Goal: Task Accomplishment & Management: Manage account settings

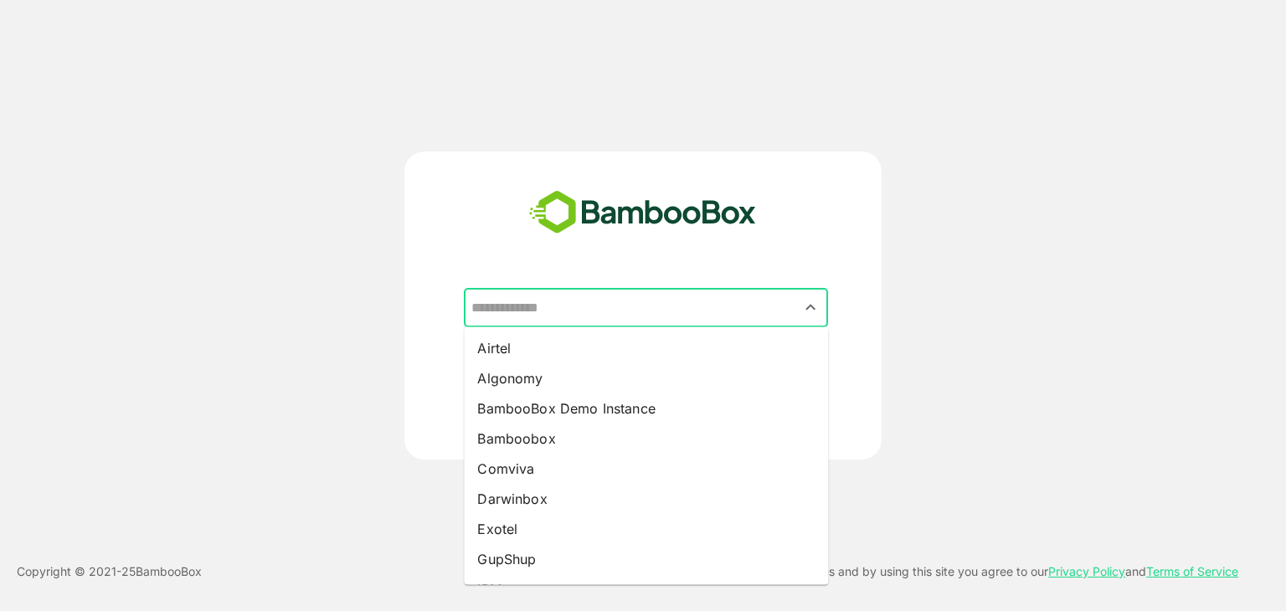
click at [626, 321] on input "text" at bounding box center [645, 308] width 357 height 32
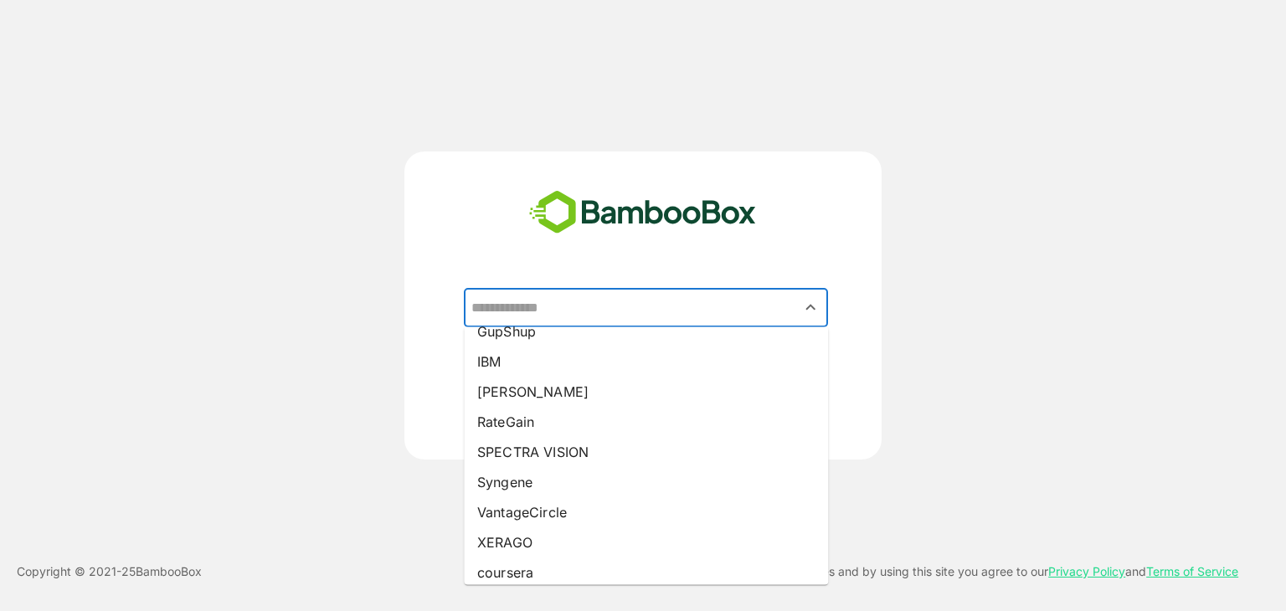
scroll to position [238, 0]
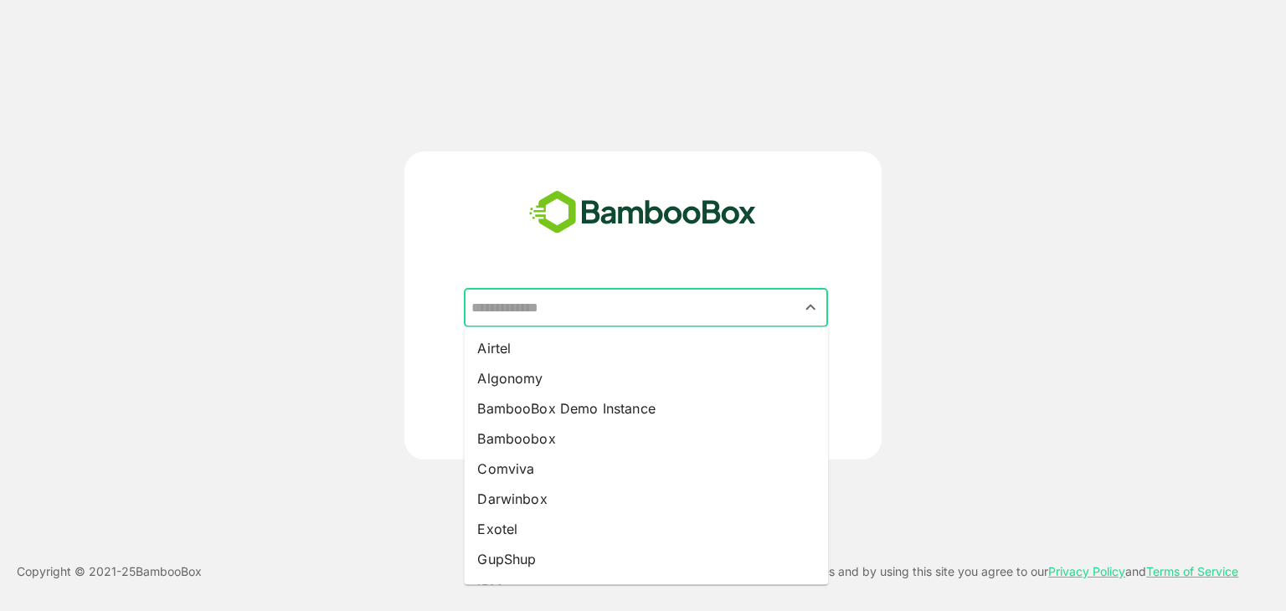
click at [722, 313] on input "text" at bounding box center [645, 308] width 357 height 32
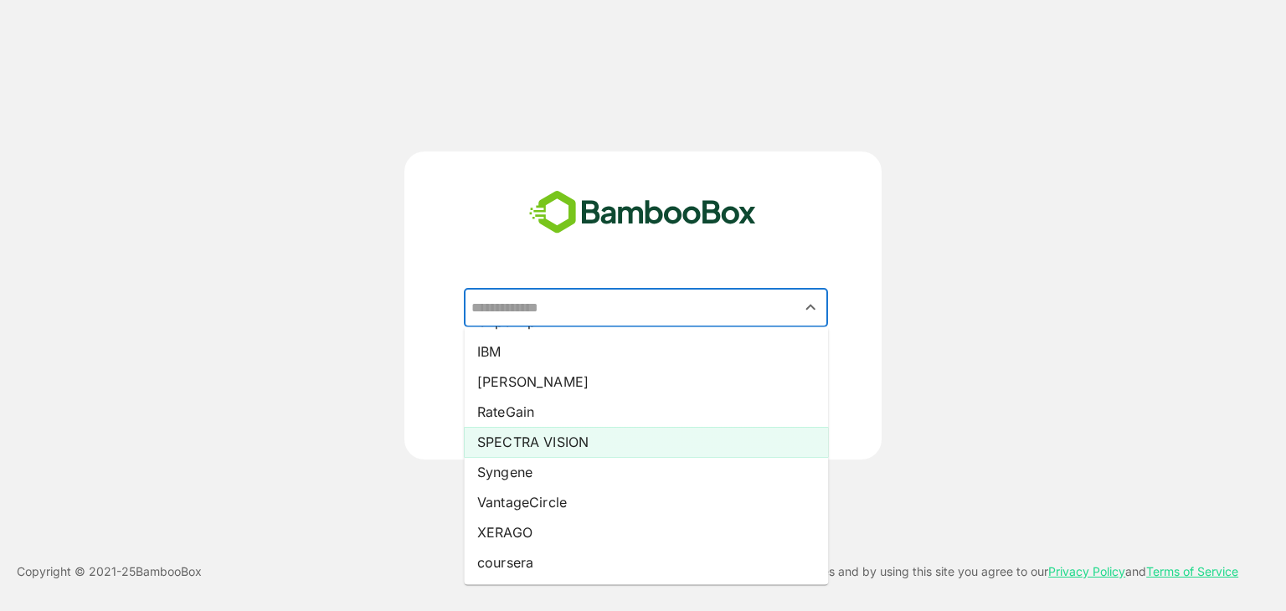
scroll to position [237, 0]
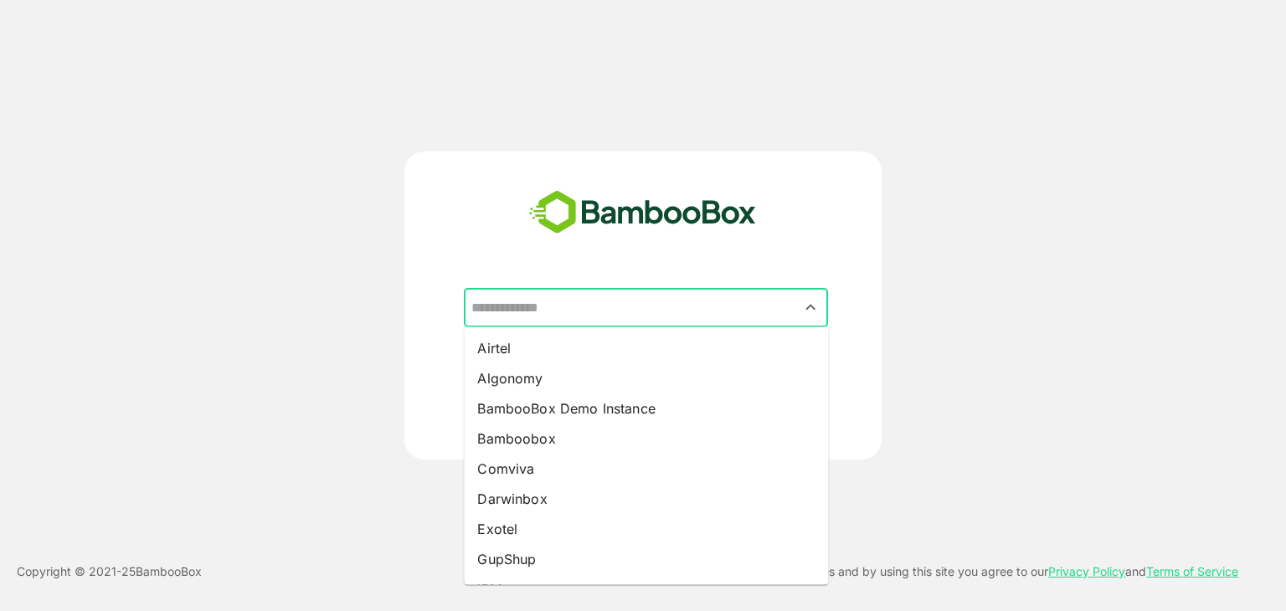
click at [570, 309] on input "text" at bounding box center [645, 308] width 357 height 32
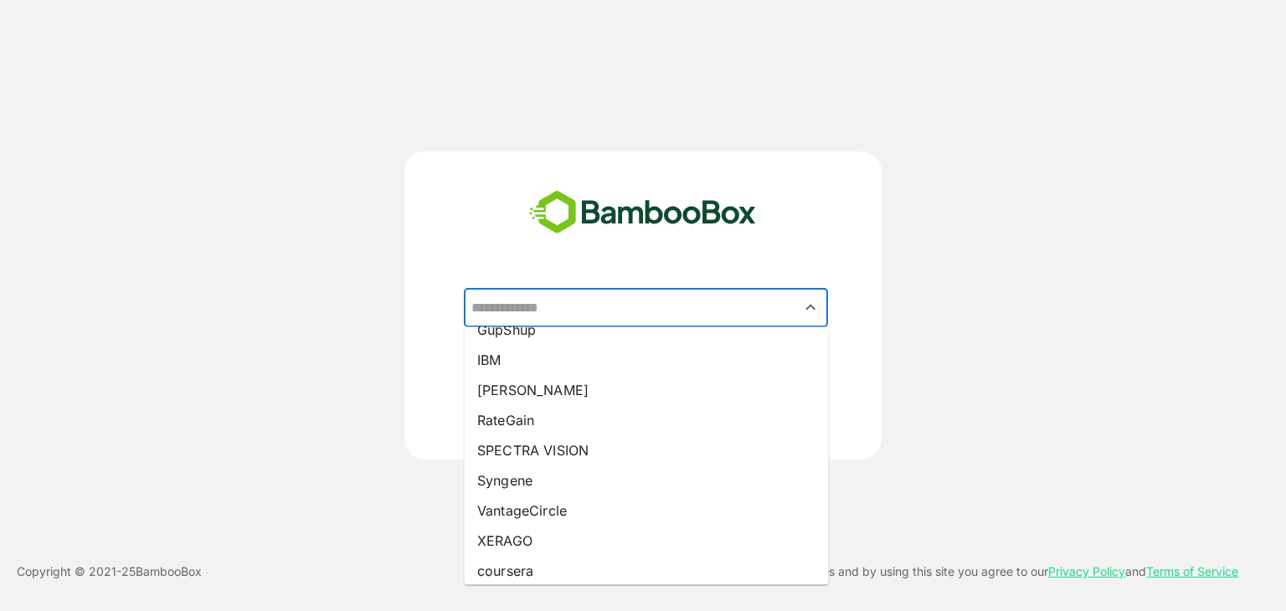
scroll to position [228, 0]
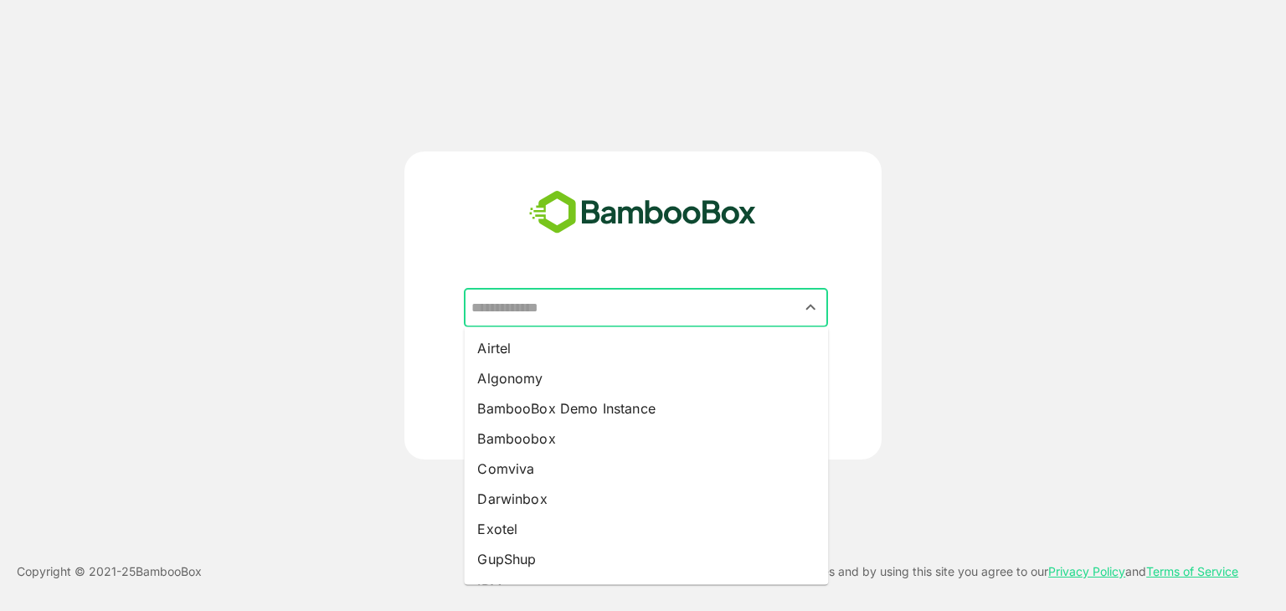
click at [712, 309] on input "text" at bounding box center [645, 308] width 357 height 32
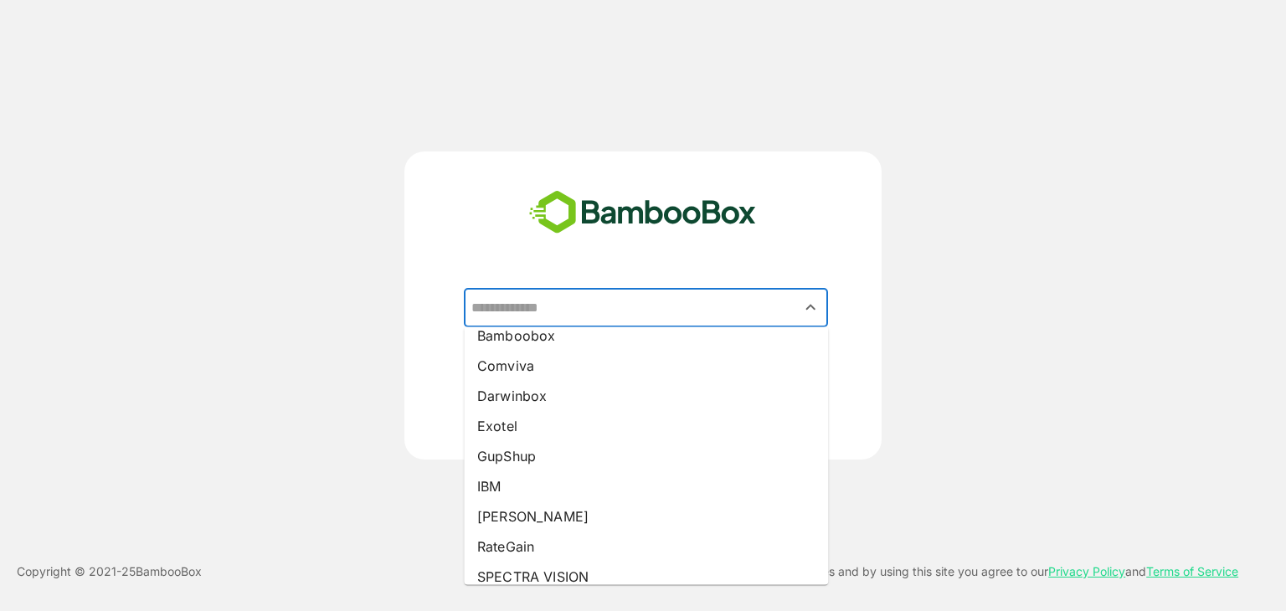
scroll to position [104, 0]
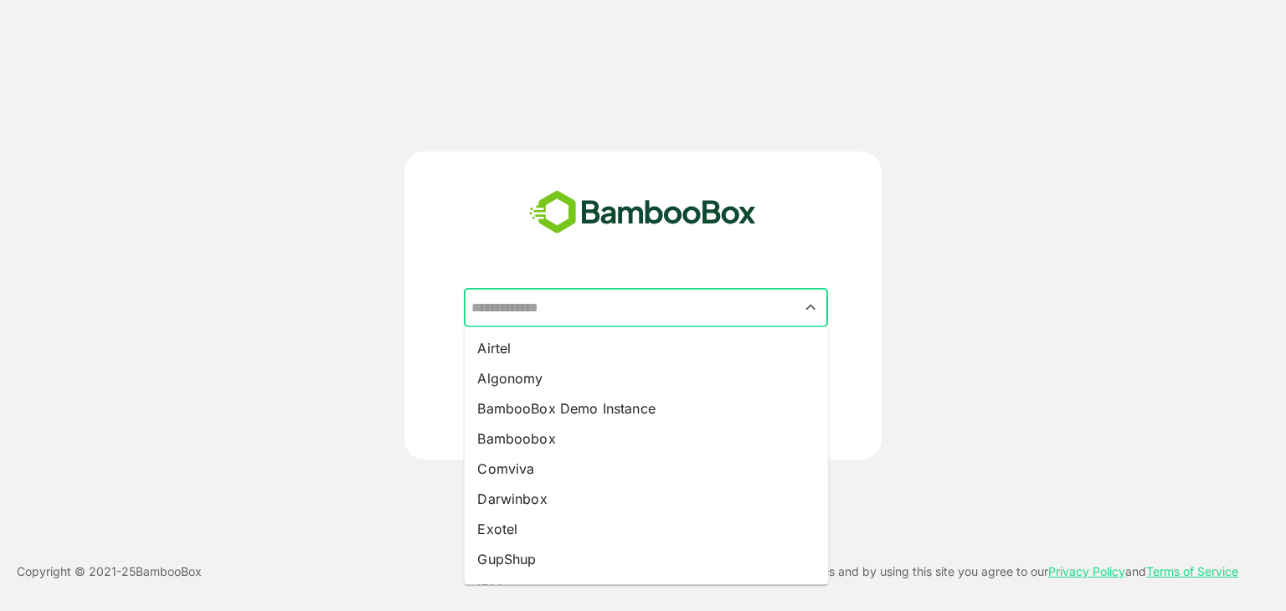
click at [614, 302] on input "text" at bounding box center [645, 308] width 357 height 32
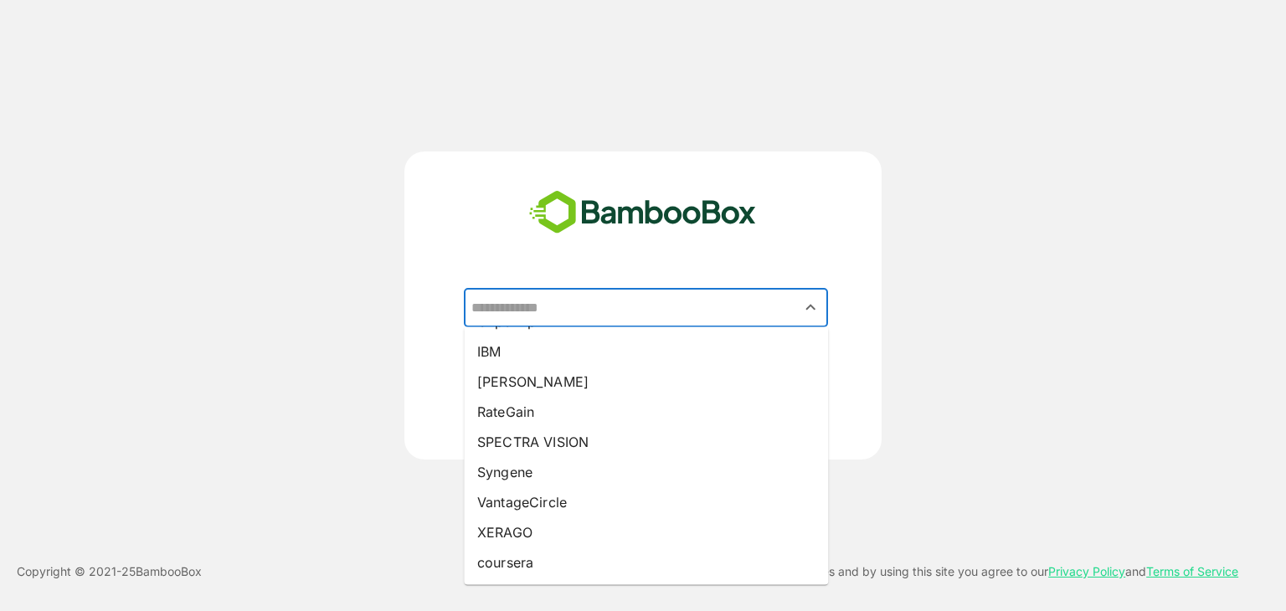
scroll to position [0, 0]
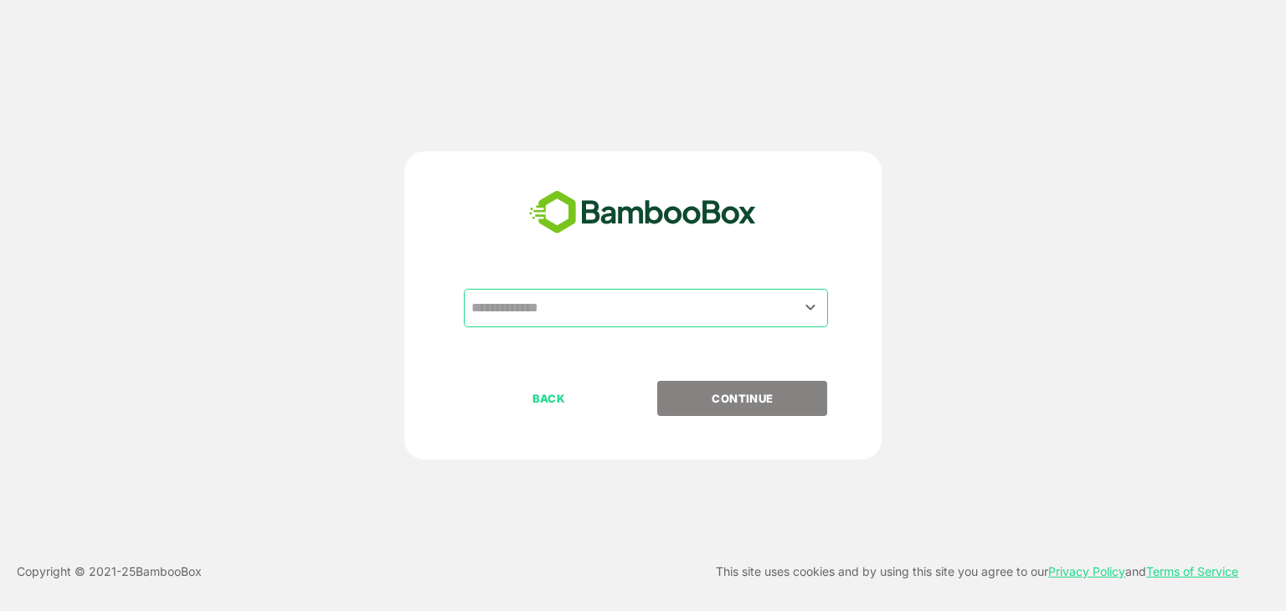
click at [295, 346] on div "​ BACK CONTINUE" at bounding box center [643, 305] width 1029 height 308
click at [538, 393] on p "BACK" at bounding box center [548, 398] width 167 height 18
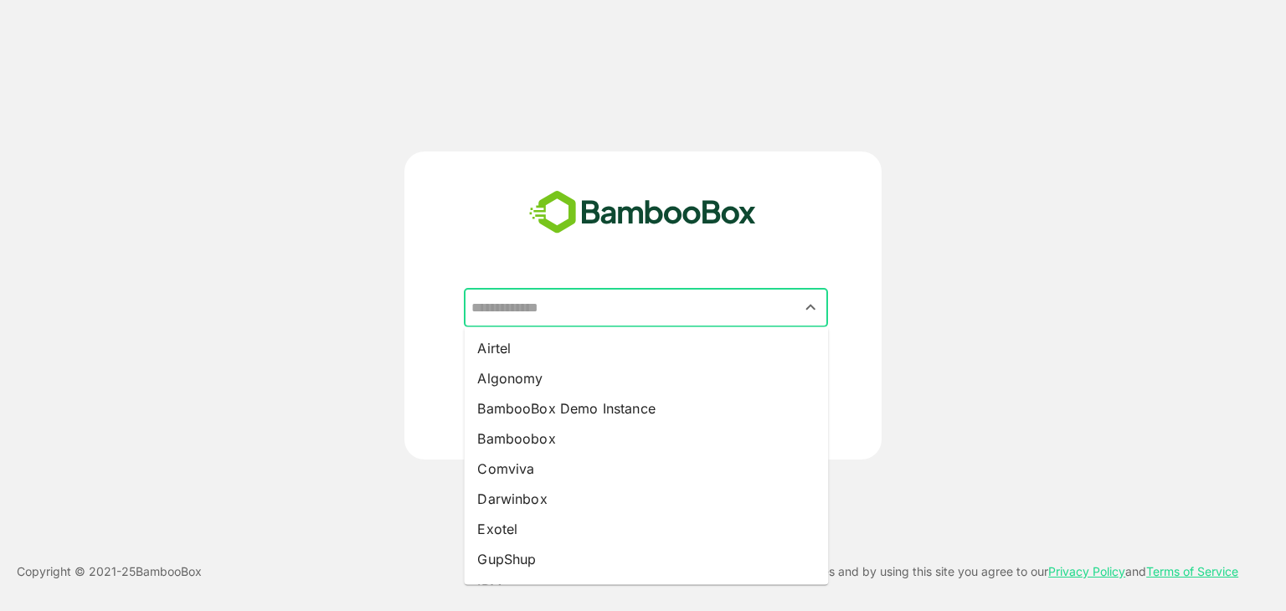
click at [603, 306] on input "text" at bounding box center [645, 308] width 357 height 32
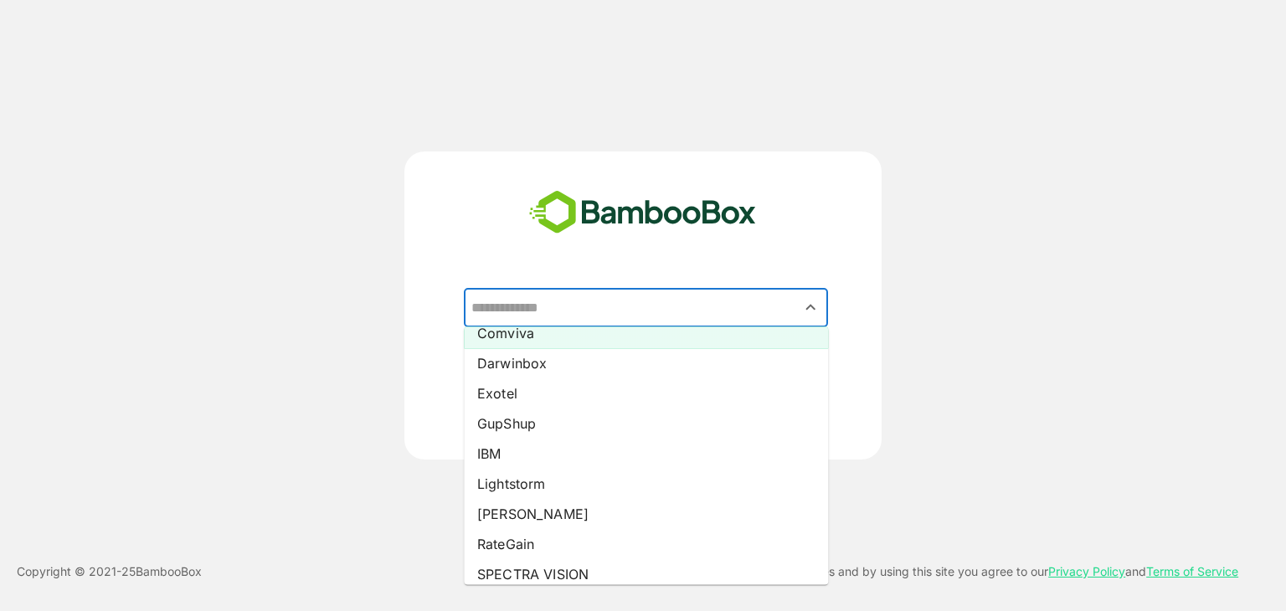
scroll to position [136, 0]
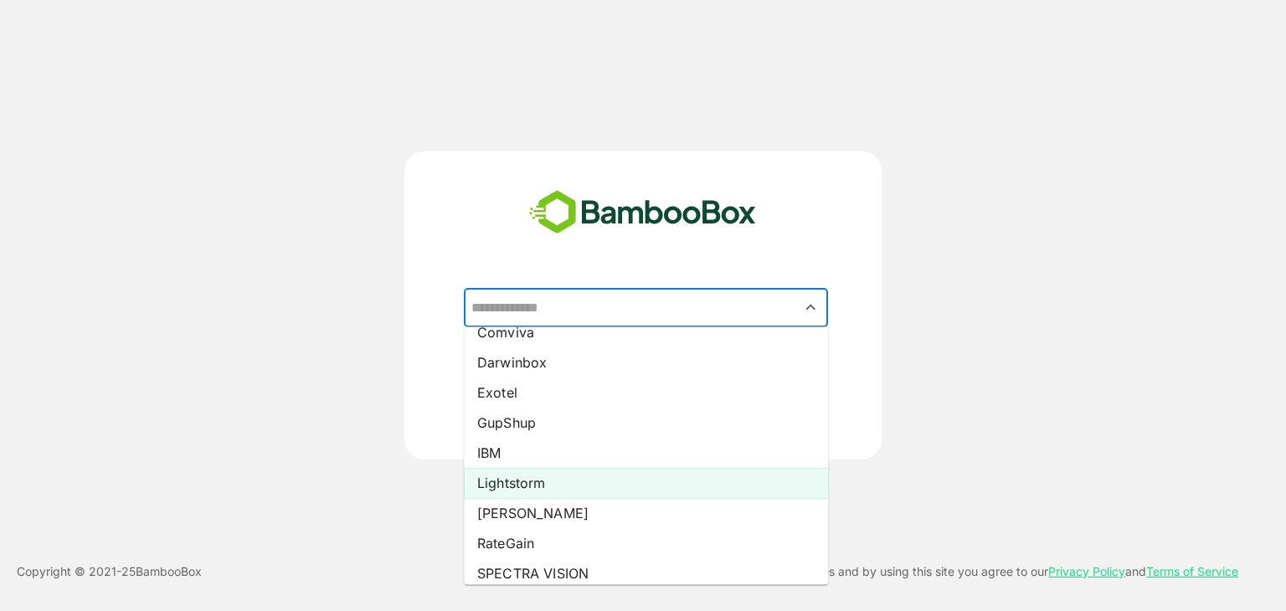
click at [545, 486] on li "Lightstorm" at bounding box center [646, 483] width 364 height 30
type input "**********"
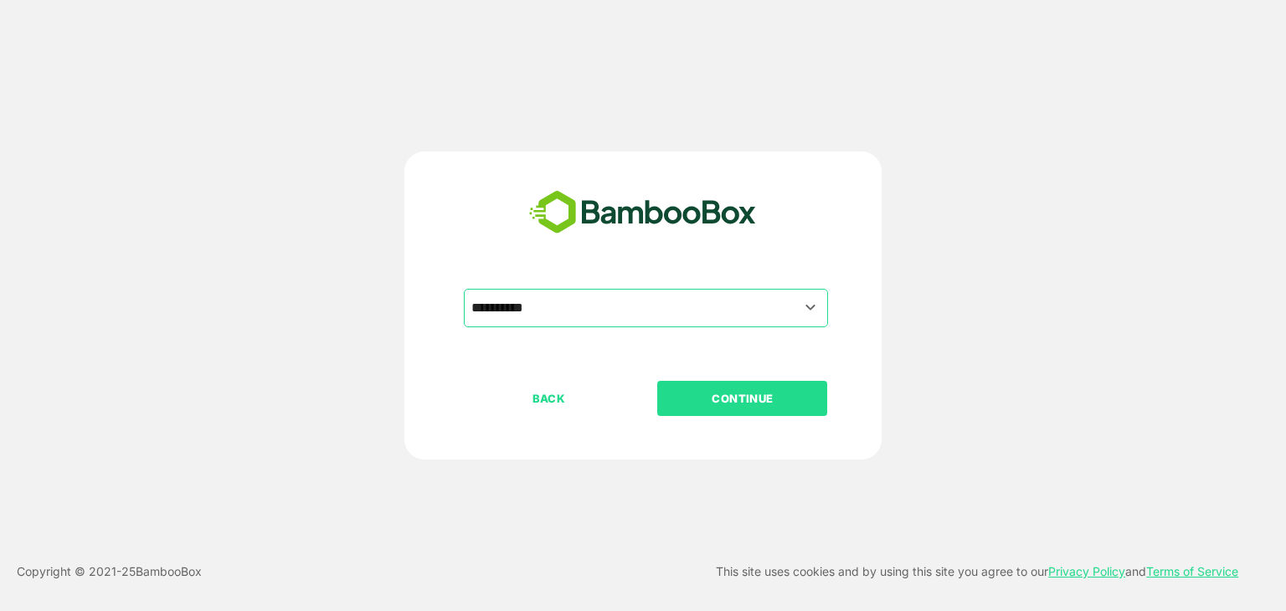
click at [763, 393] on p "CONTINUE" at bounding box center [742, 398] width 167 height 18
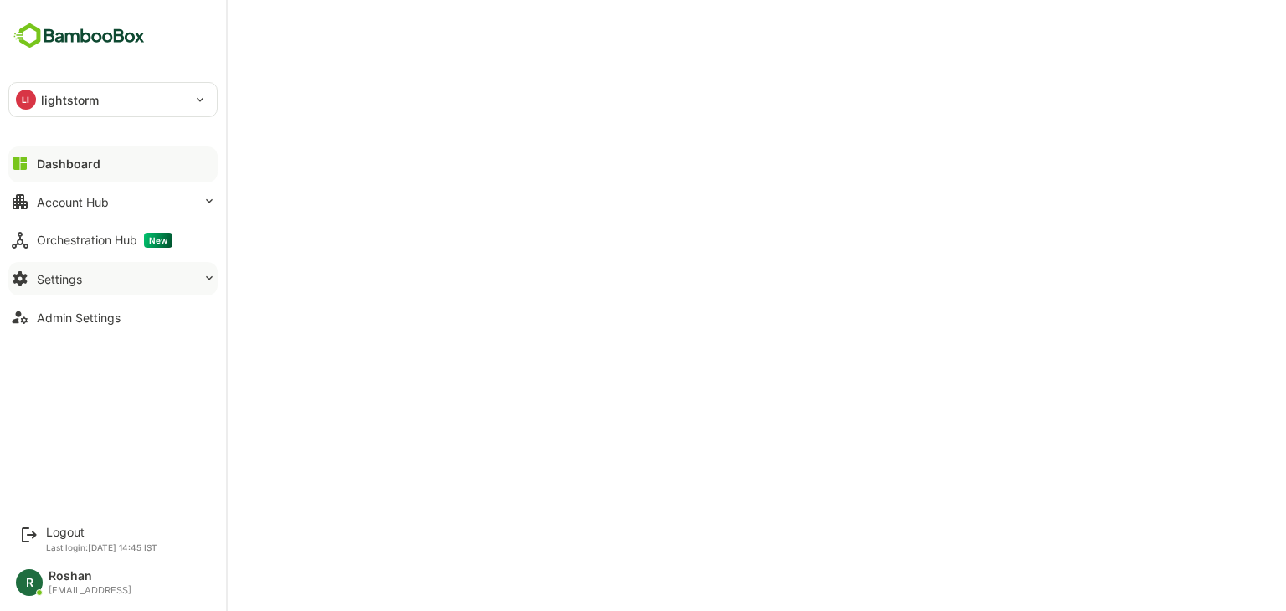
click at [54, 275] on div "Settings" at bounding box center [59, 279] width 45 height 14
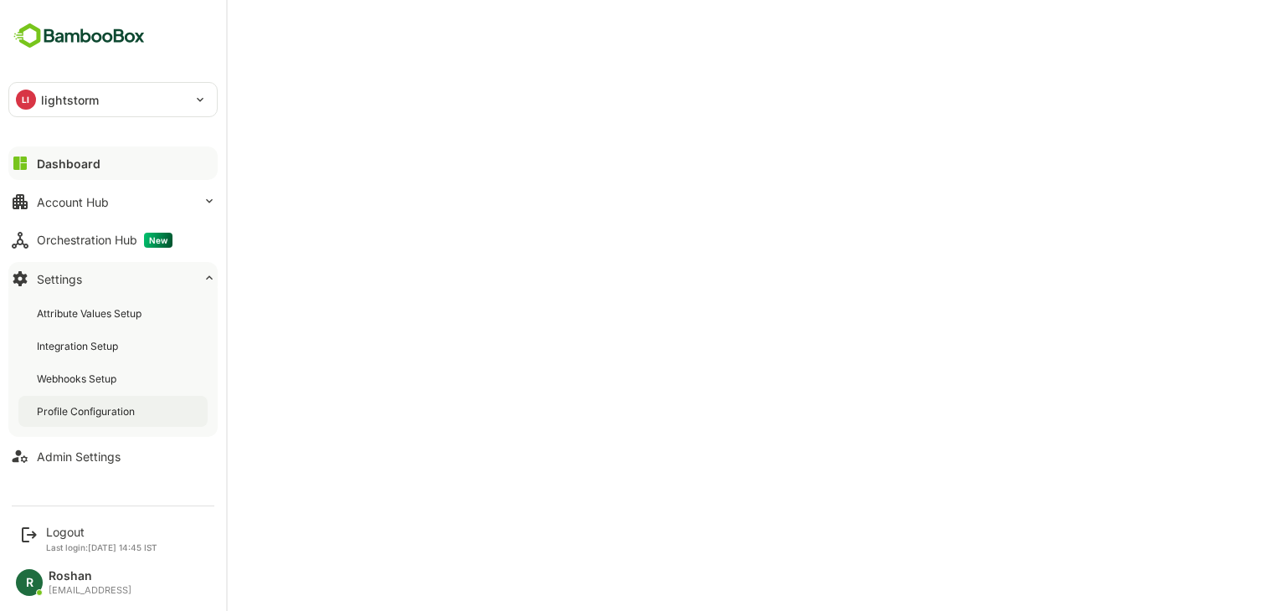
click at [86, 415] on div "Profile Configuration" at bounding box center [87, 411] width 101 height 14
click at [111, 162] on button "Dashboard" at bounding box center [112, 162] width 209 height 33
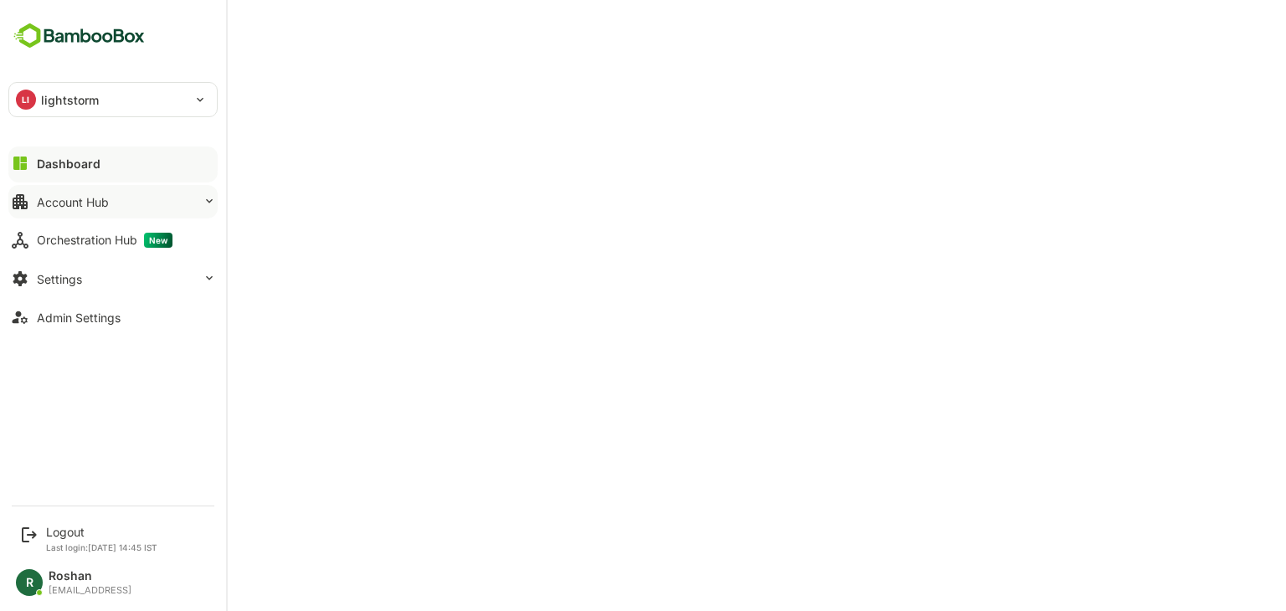
click at [97, 197] on div "Account Hub" at bounding box center [73, 202] width 72 height 14
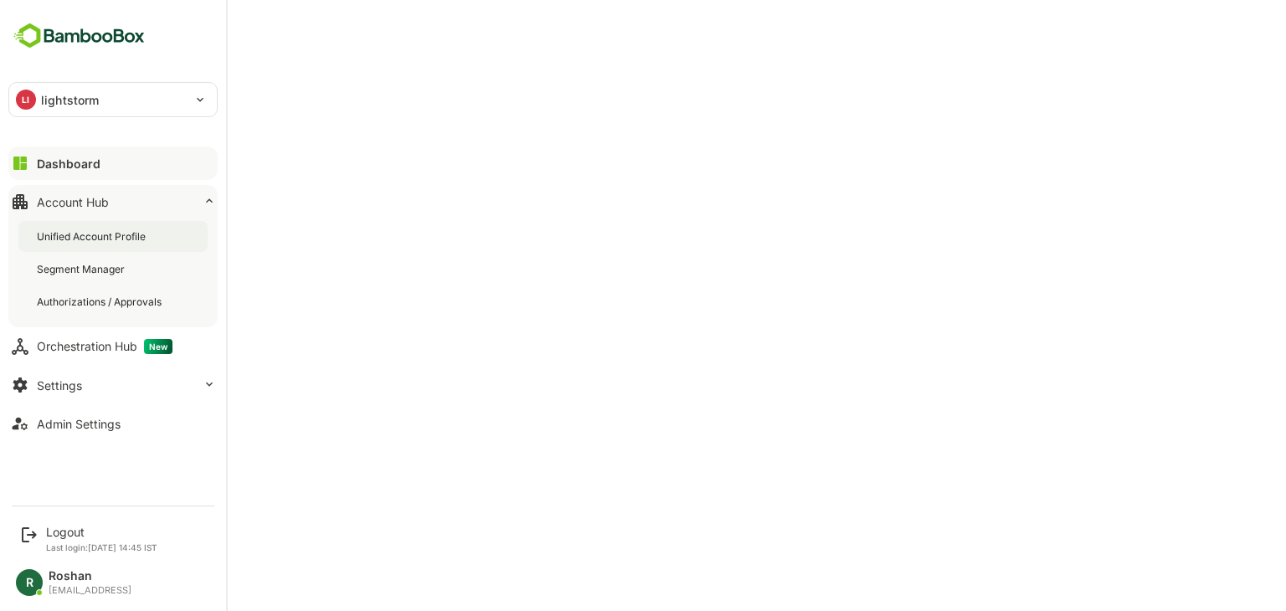
click at [98, 228] on div "Unified Account Profile" at bounding box center [112, 236] width 189 height 31
click at [114, 164] on button "Dashboard" at bounding box center [112, 162] width 209 height 33
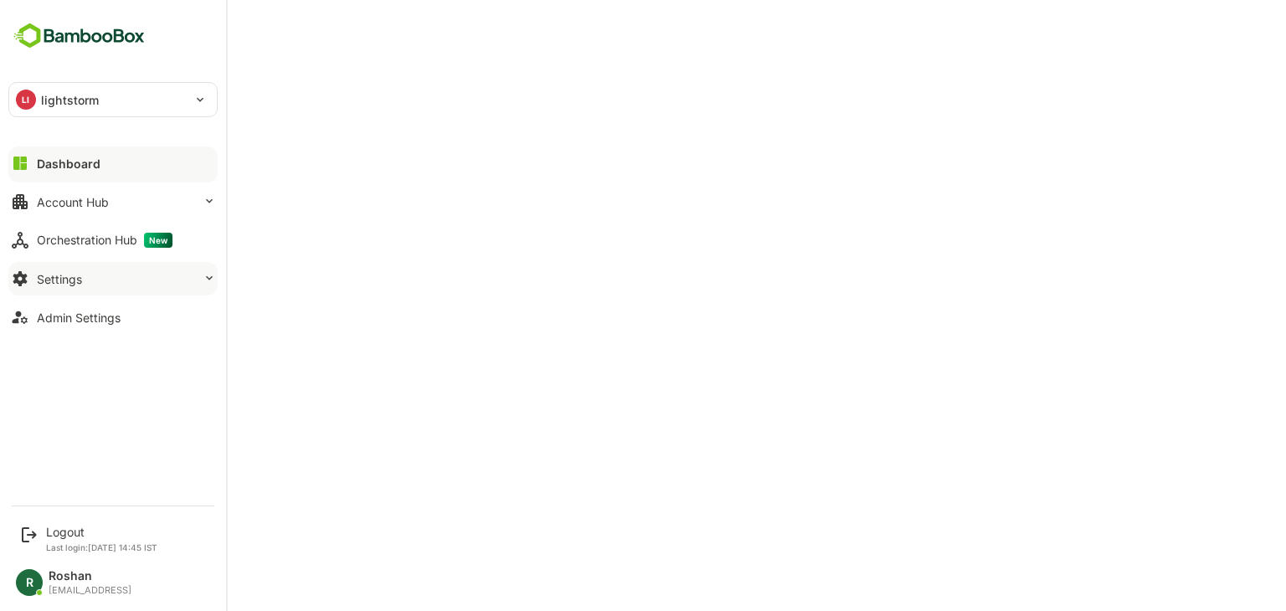
click at [74, 283] on div "Settings" at bounding box center [59, 279] width 45 height 14
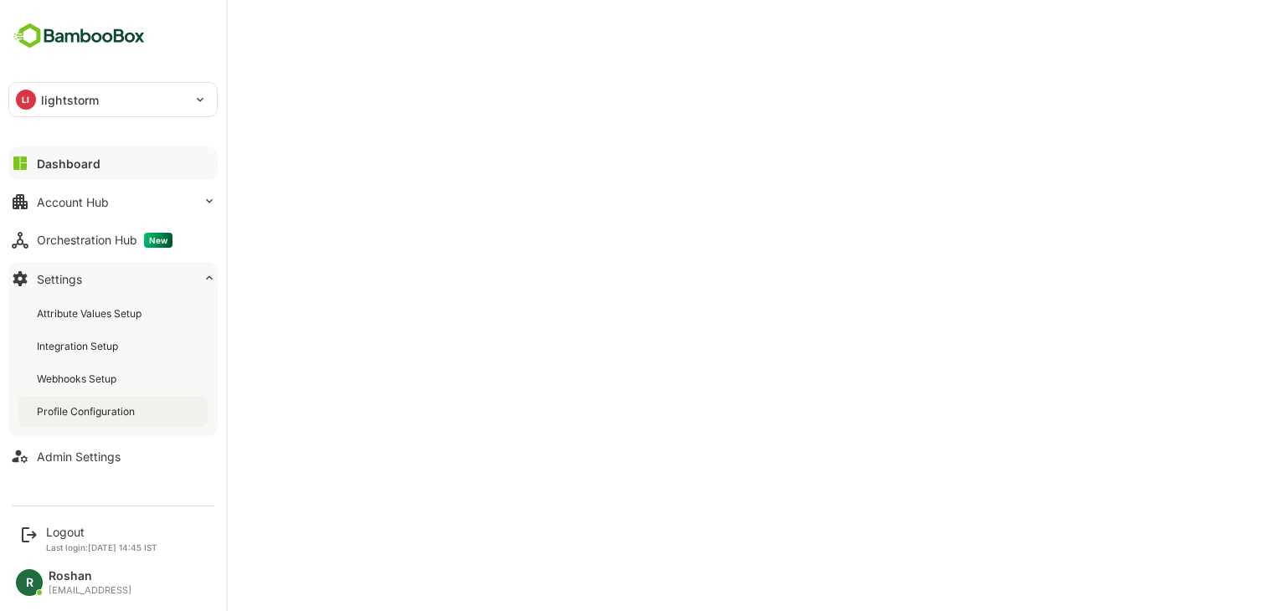
click at [80, 403] on div "Profile Configuration" at bounding box center [112, 411] width 189 height 31
click at [115, 192] on button "Account Hub" at bounding box center [112, 201] width 209 height 33
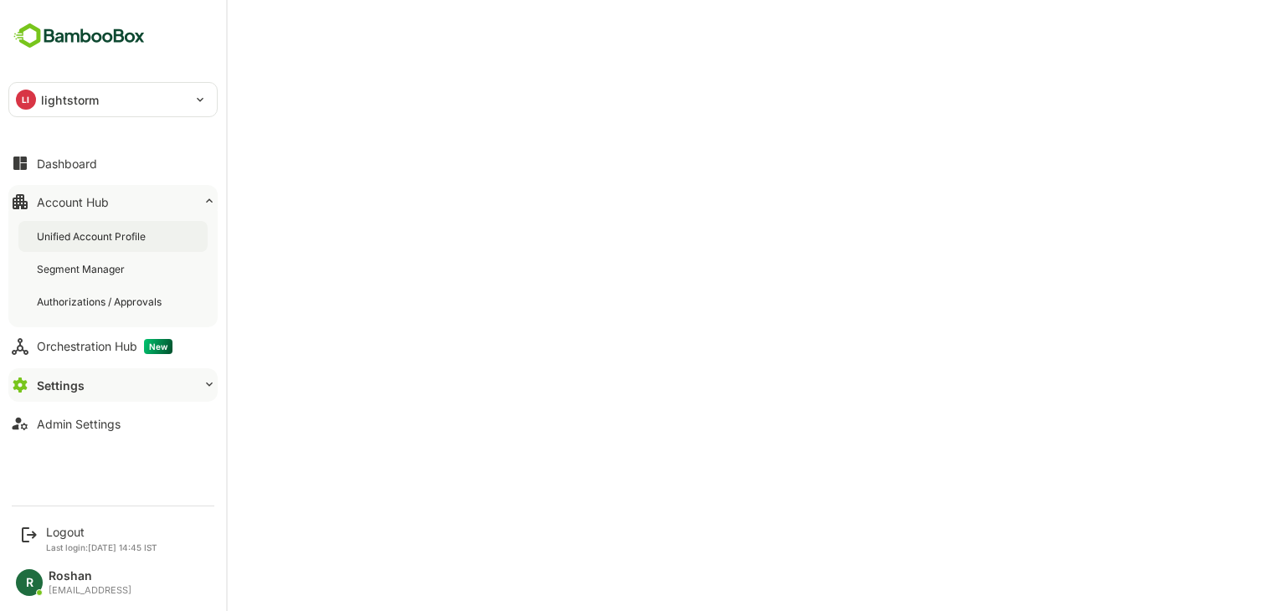
click at [110, 239] on div "Unified Account Profile" at bounding box center [93, 236] width 112 height 14
click at [74, 170] on button "Dashboard" at bounding box center [112, 162] width 209 height 33
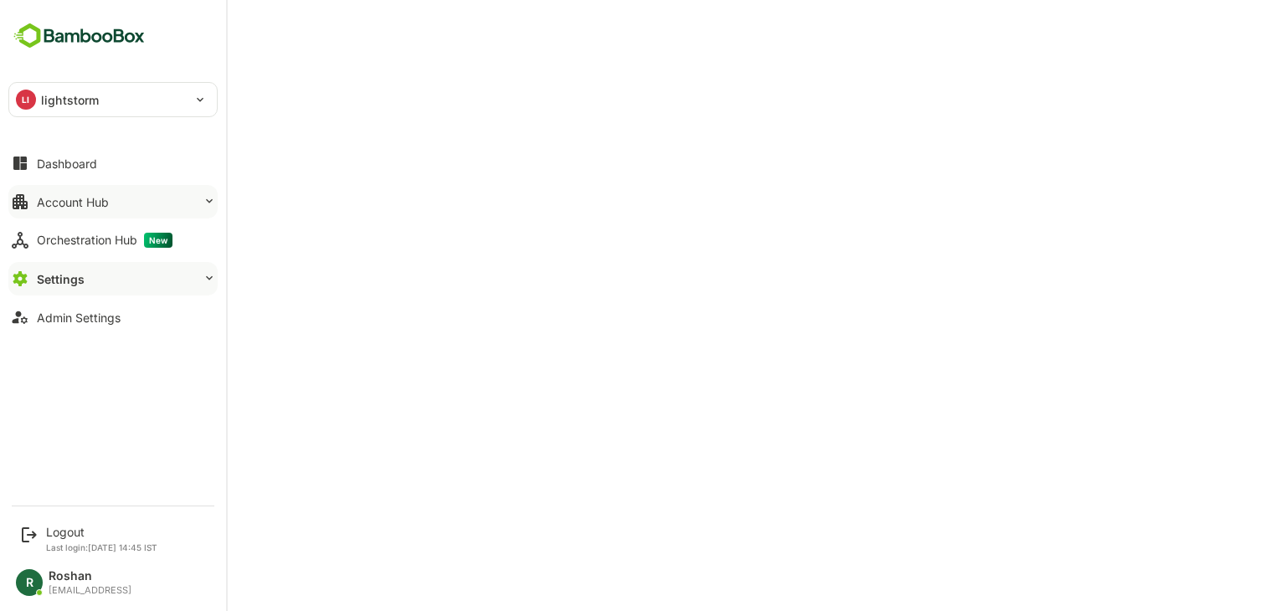
click at [130, 198] on button "Account Hub" at bounding box center [112, 201] width 209 height 33
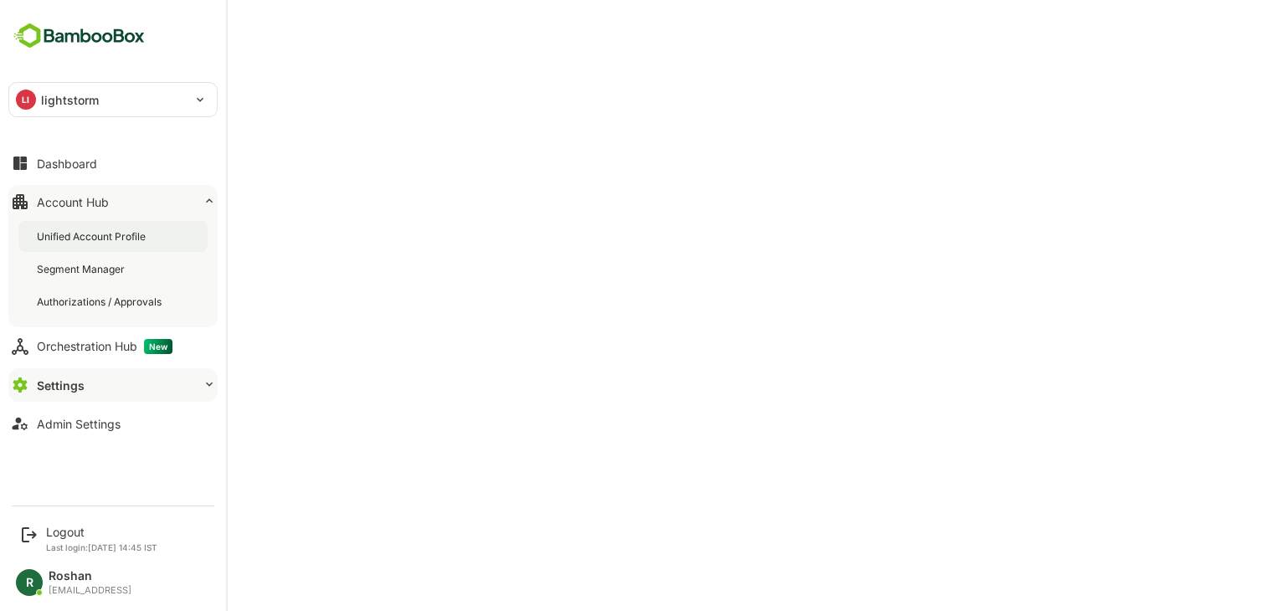
click at [104, 238] on div "Unified Account Profile" at bounding box center [93, 236] width 112 height 14
click at [107, 381] on button "Settings" at bounding box center [112, 384] width 209 height 33
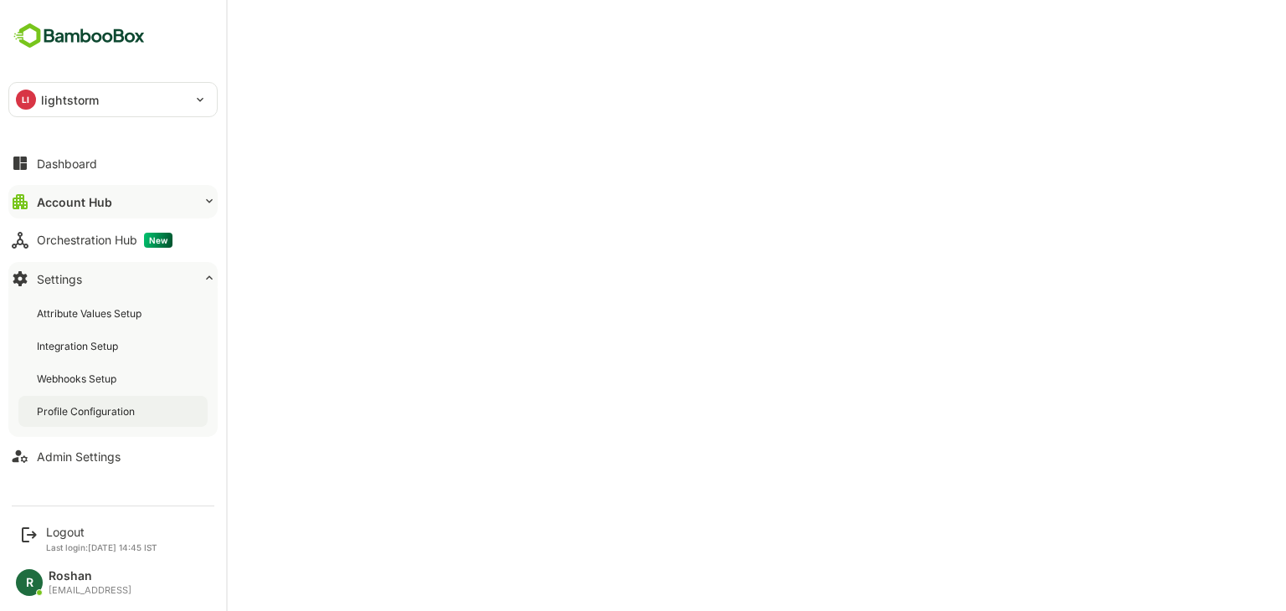
click at [104, 422] on div "Profile Configuration" at bounding box center [112, 411] width 189 height 31
